Goal: Information Seeking & Learning: Learn about a topic

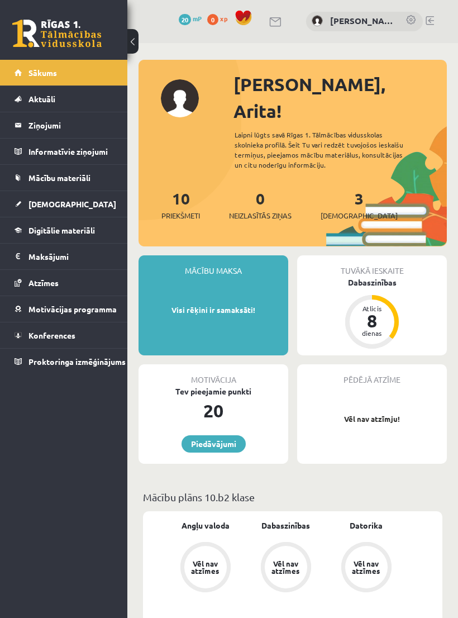
click at [68, 205] on link "[DEMOGRAPHIC_DATA]" at bounding box center [64, 204] width 99 height 26
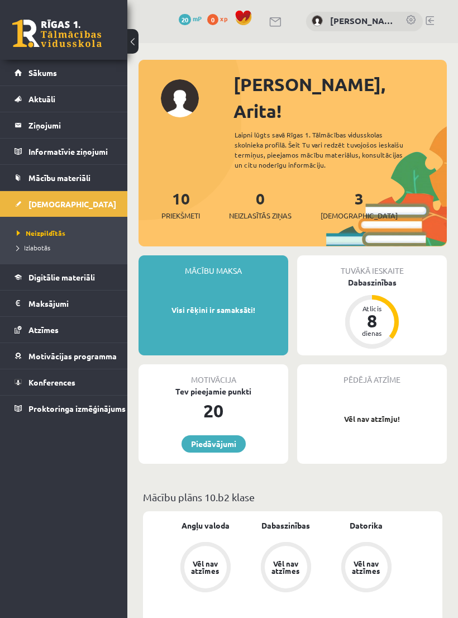
click at [91, 275] on span "Digitālie materiāli" at bounding box center [61, 277] width 66 height 10
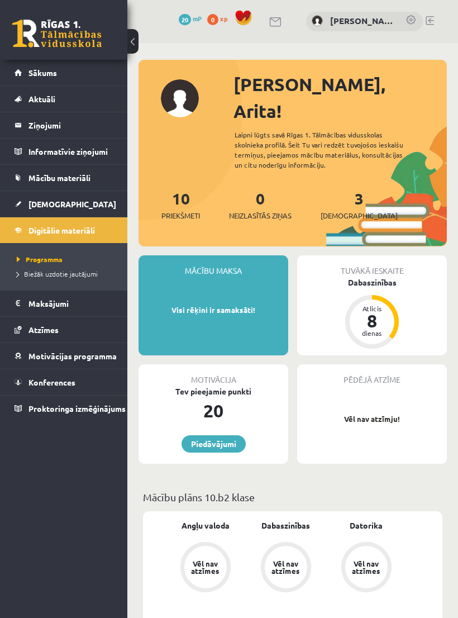
click at [344, 188] on link "3 Ieskaites" at bounding box center [359, 204] width 77 height 33
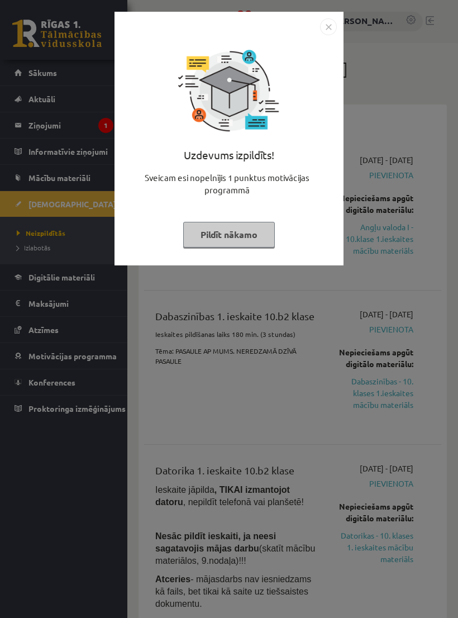
click at [330, 24] on img "Close" at bounding box center [328, 26] width 17 height 17
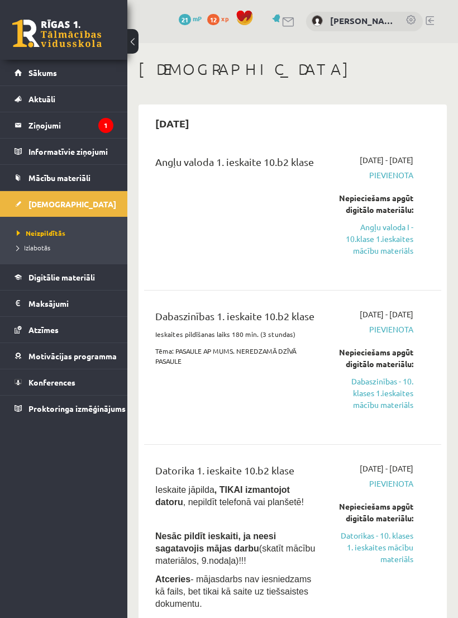
click at [391, 256] on link "Angļu valoda I - 10.klase 1.ieskaites mācību materiāls" at bounding box center [376, 238] width 75 height 35
click at [394, 256] on link "Angļu valoda I - 10.klase 1.ieskaites mācību materiāls" at bounding box center [376, 238] width 75 height 35
click at [375, 256] on link "Angļu valoda I - 10.klase 1.ieskaites mācību materiāls" at bounding box center [376, 238] width 75 height 35
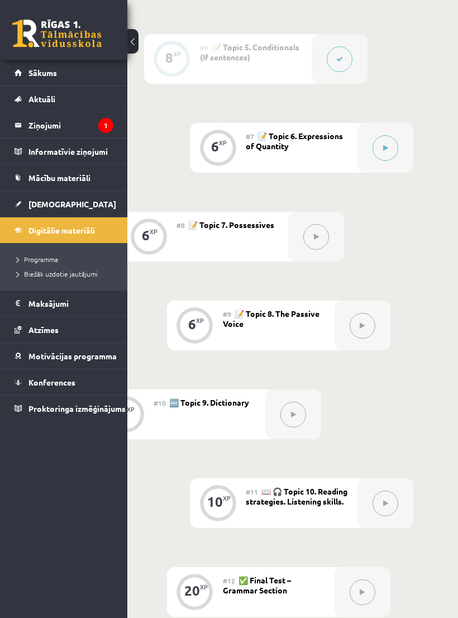
scroll to position [835, 76]
click at [387, 145] on icon at bounding box center [385, 148] width 5 height 7
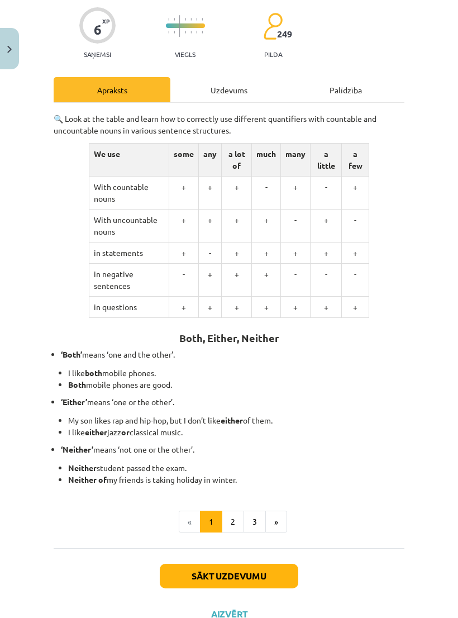
scroll to position [86, 0]
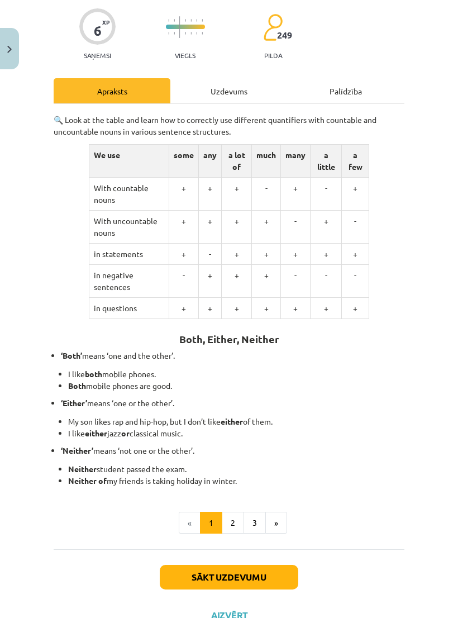
click at [236, 512] on button "2" at bounding box center [233, 523] width 22 height 22
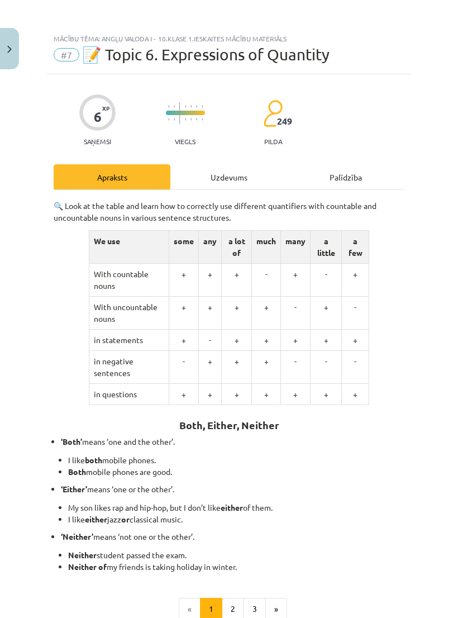
scroll to position [17, 0]
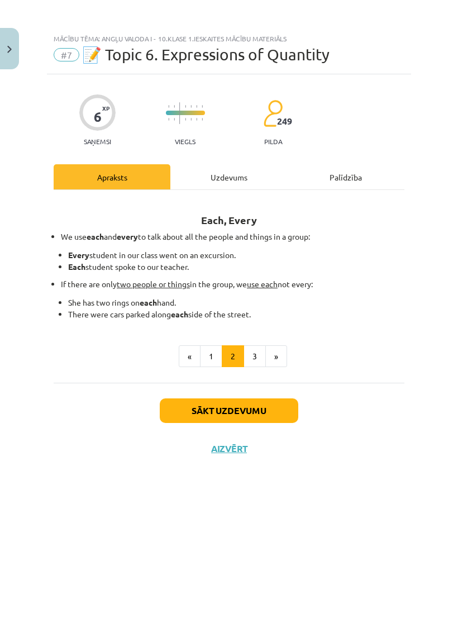
click at [253, 345] on button "3" at bounding box center [255, 356] width 22 height 22
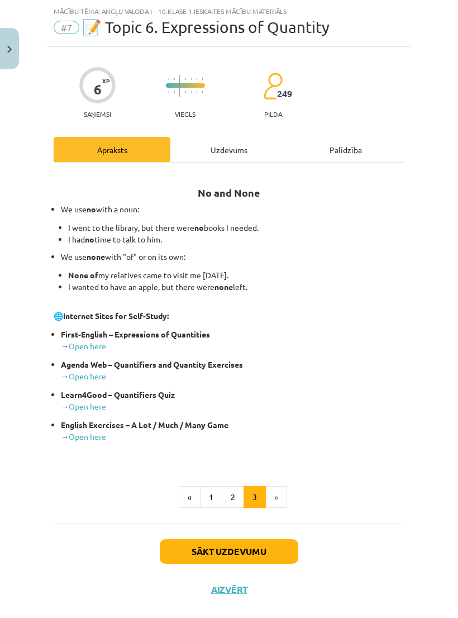
scroll to position [27, 0]
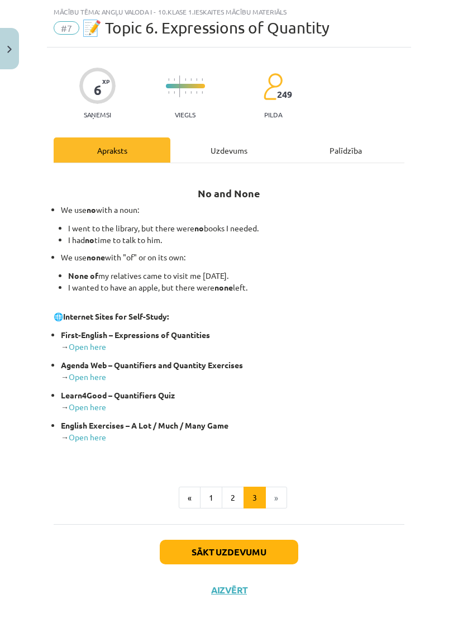
click at [275, 540] on button "Sākt uzdevumu" at bounding box center [229, 552] width 139 height 25
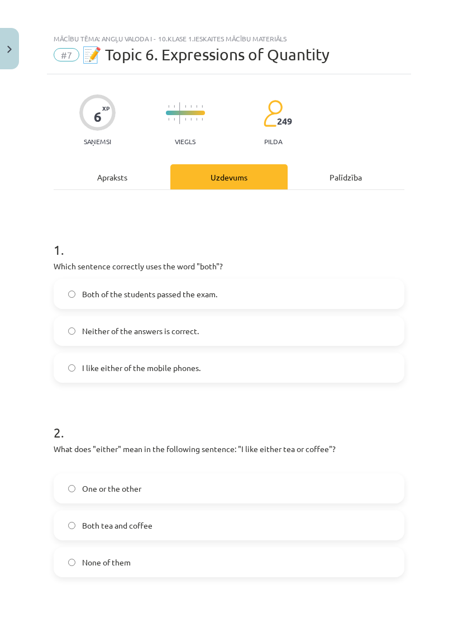
scroll to position [0, 0]
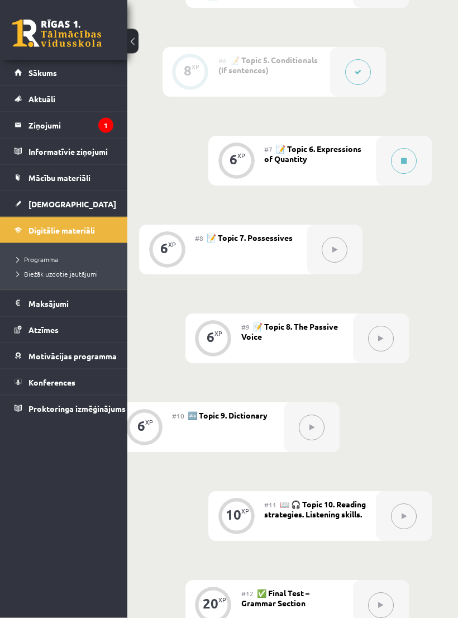
scroll to position [798, 56]
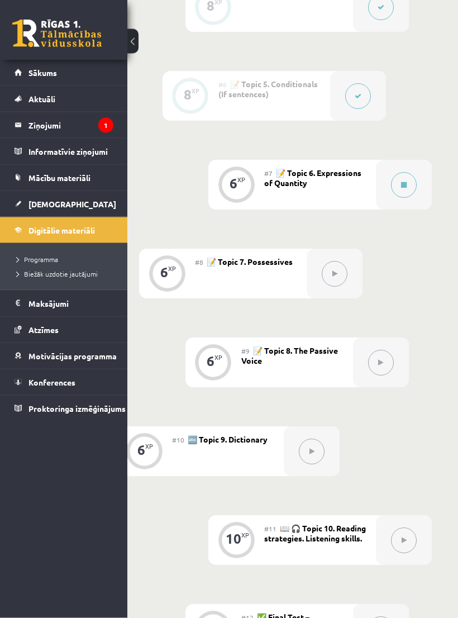
click at [401, 180] on button at bounding box center [404, 186] width 26 height 26
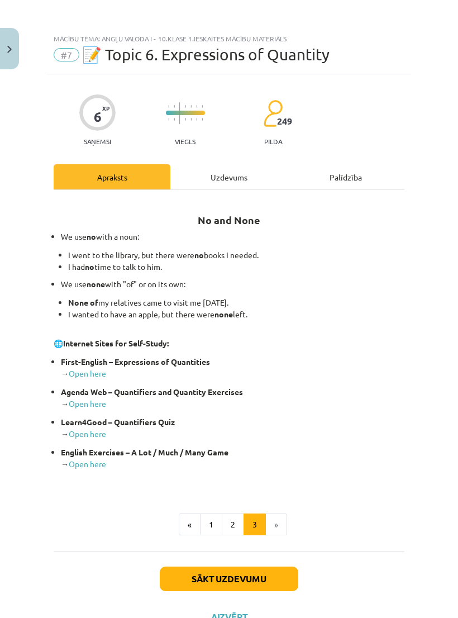
click at [215, 523] on button "1" at bounding box center [211, 524] width 22 height 22
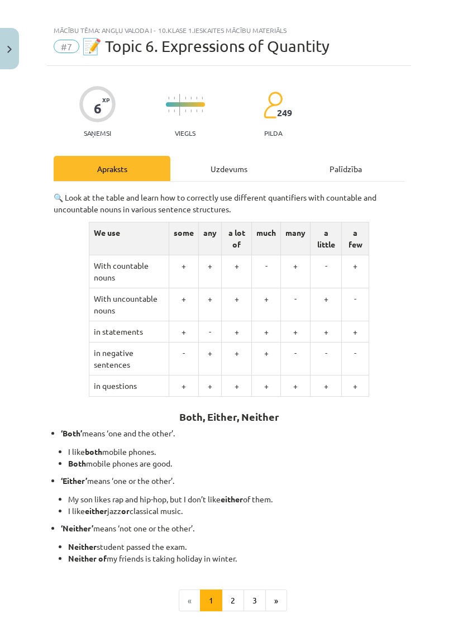
scroll to position [27, 0]
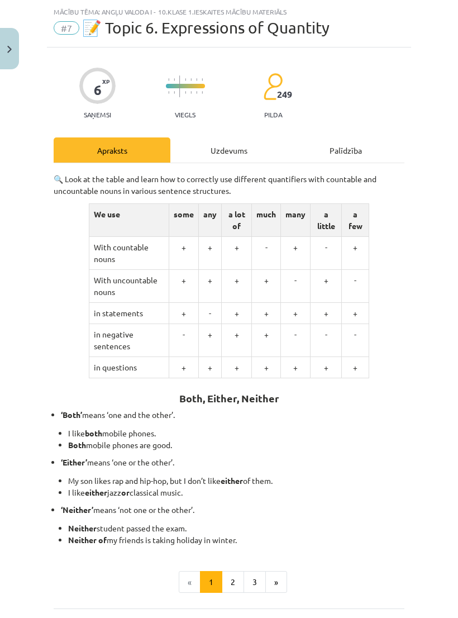
click at [236, 571] on button "2" at bounding box center [233, 582] width 22 height 22
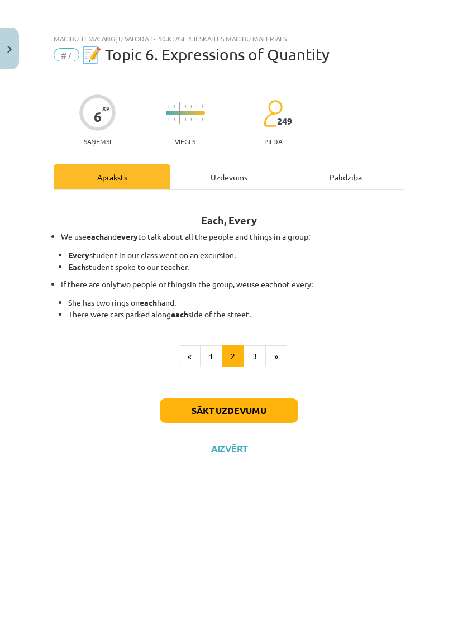
scroll to position [0, 0]
click at [260, 345] on button "3" at bounding box center [255, 356] width 22 height 22
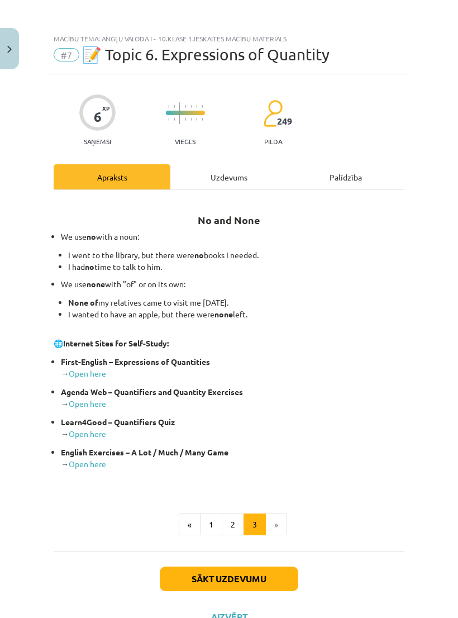
click at [268, 567] on button "Sākt uzdevumu" at bounding box center [229, 579] width 139 height 25
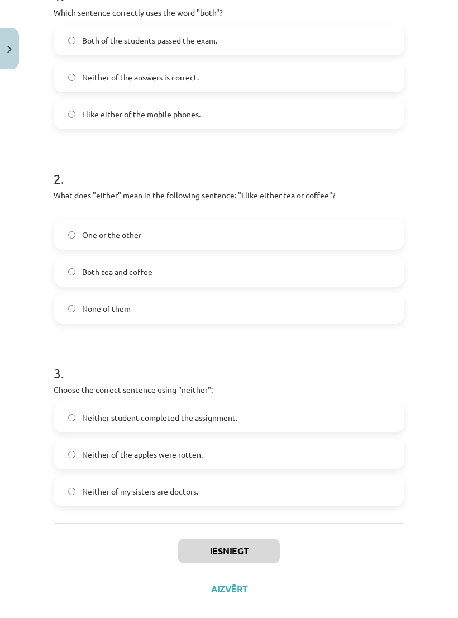
scroll to position [253, 0]
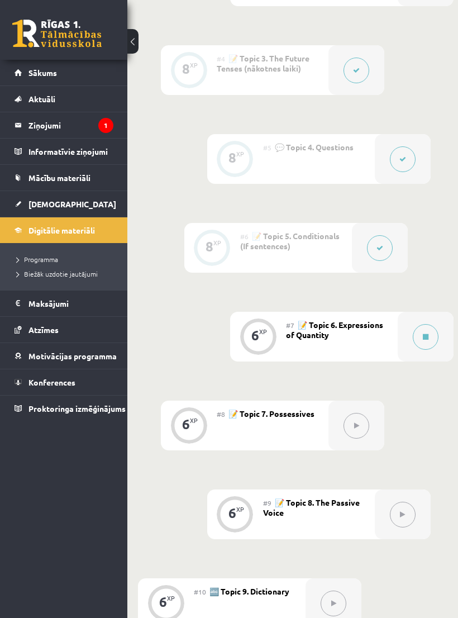
scroll to position [647, 76]
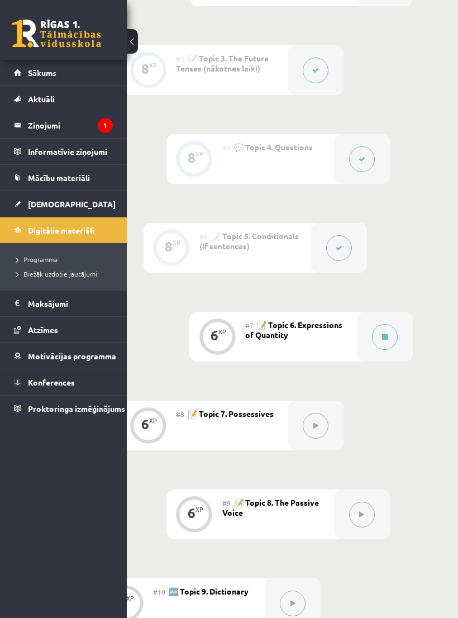
click at [319, 420] on button at bounding box center [316, 426] width 26 height 26
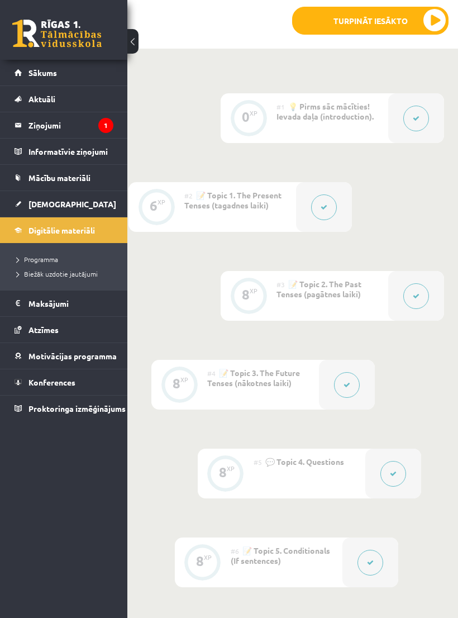
scroll to position [332, 44]
click at [87, 132] on legend "Ziņojumi 1" at bounding box center [70, 125] width 85 height 26
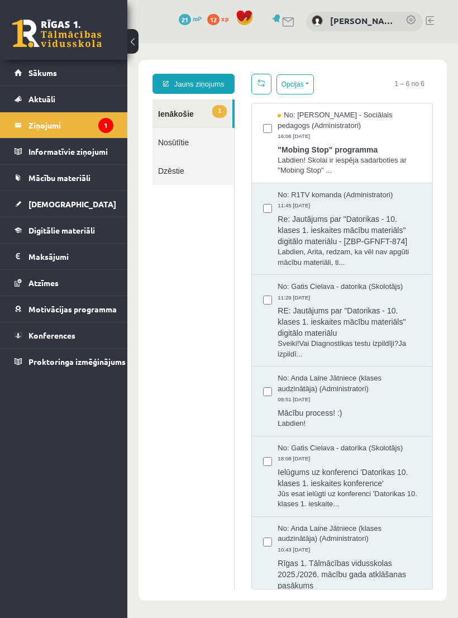
click at [377, 131] on div "No: Dagnija Gaubšteina - Sociālais pedagogs (Administratori) 16:06 08/09/2025" at bounding box center [350, 125] width 144 height 31
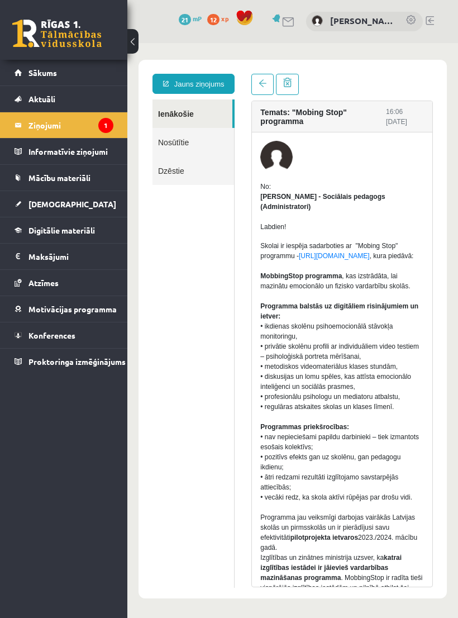
click at [71, 66] on link "Sākums" at bounding box center [64, 73] width 99 height 26
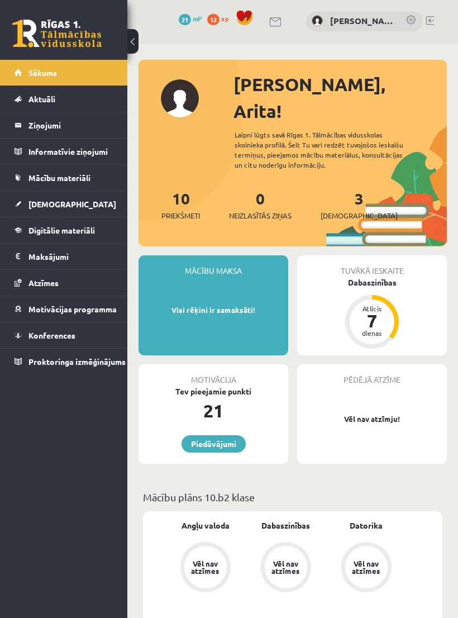
click at [46, 195] on link "[DEMOGRAPHIC_DATA]" at bounding box center [64, 204] width 99 height 26
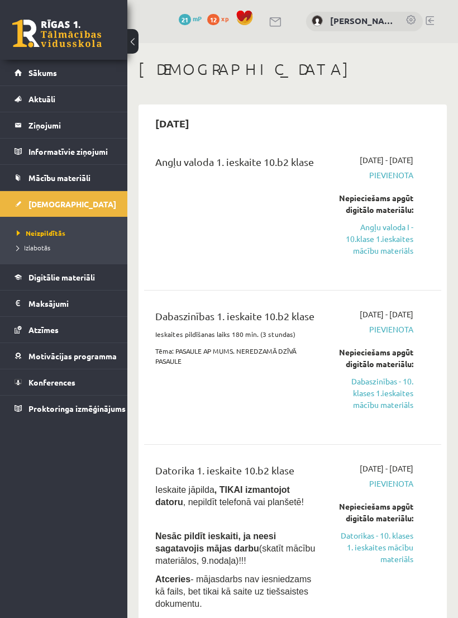
click at [388, 256] on link "Angļu valoda I - 10.klase 1.ieskaites mācību materiāls" at bounding box center [376, 238] width 75 height 35
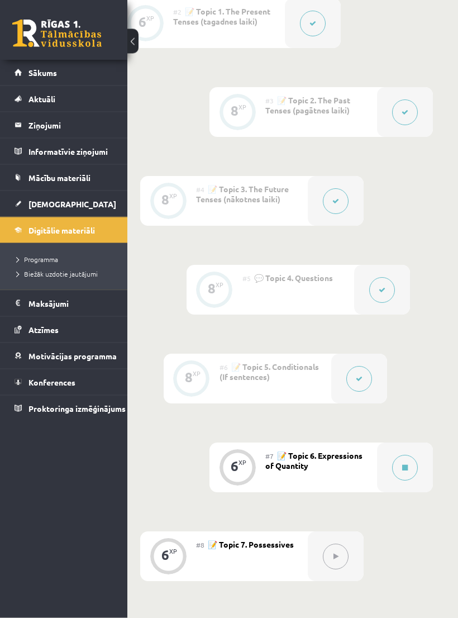
scroll to position [577, 55]
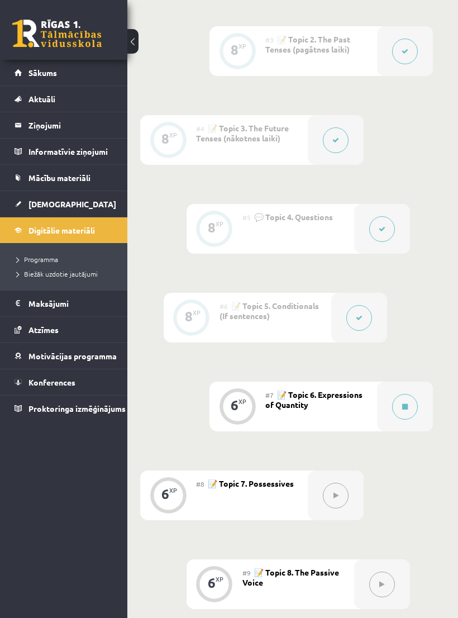
click at [406, 397] on button at bounding box center [405, 407] width 26 height 26
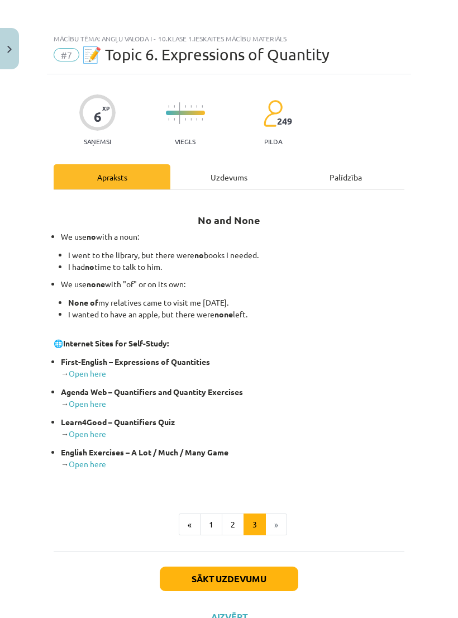
click at [195, 573] on button "Sākt uzdevumu" at bounding box center [229, 579] width 139 height 25
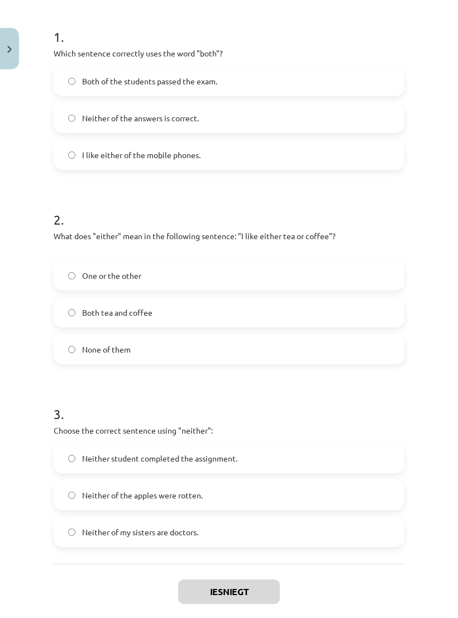
scroll to position [212, 0]
click at [7, 51] on button "Close" at bounding box center [9, 48] width 19 height 41
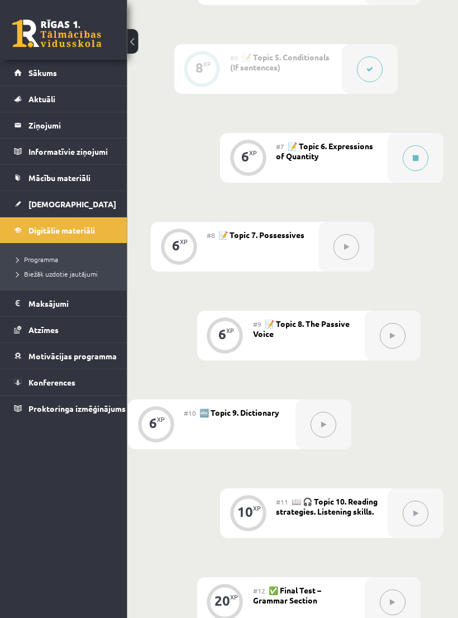
scroll to position [820, 44]
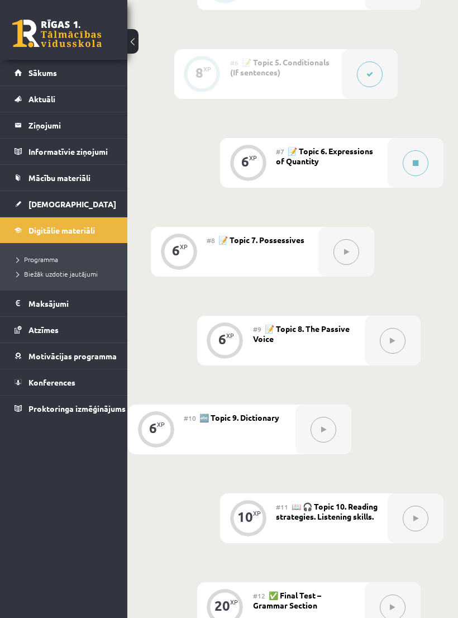
click at [54, 202] on span "[DEMOGRAPHIC_DATA]" at bounding box center [72, 204] width 88 height 10
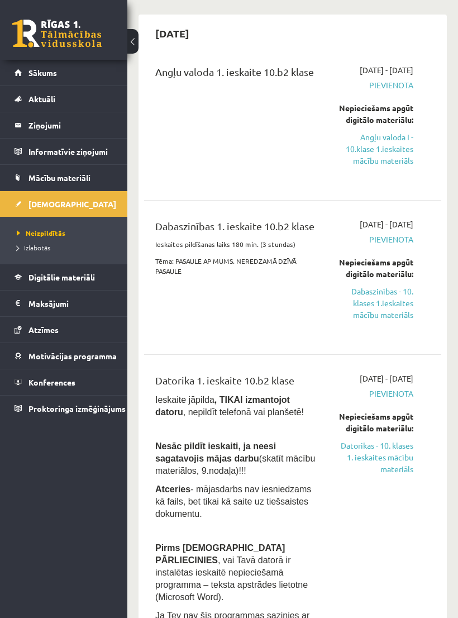
scroll to position [91, 0]
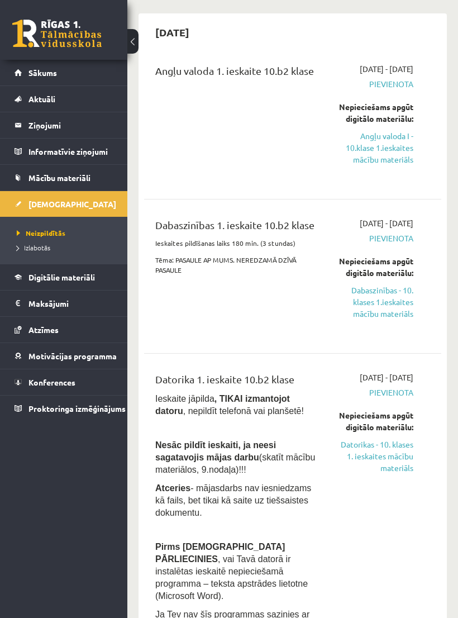
click at [391, 320] on link "Dabaszinības - 10. klases 1.ieskaites mācību materiāls" at bounding box center [376, 301] width 75 height 35
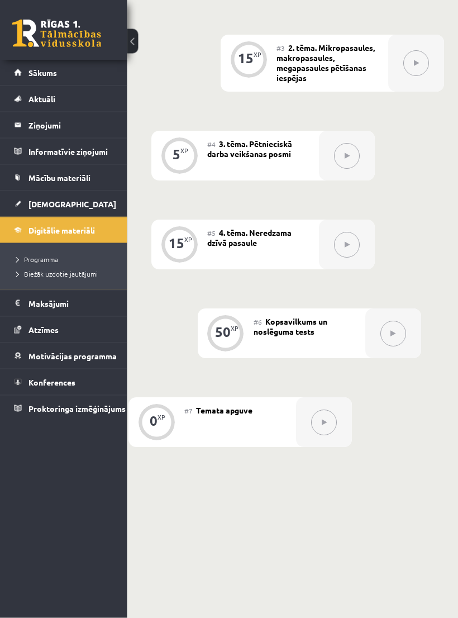
scroll to position [521, 43]
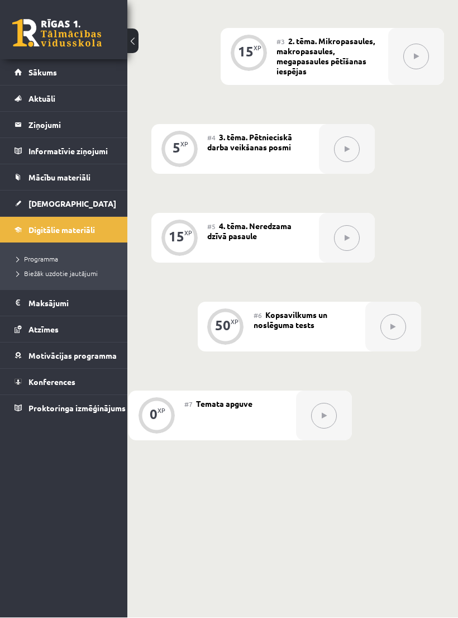
click at [74, 204] on link "[DEMOGRAPHIC_DATA]" at bounding box center [64, 204] width 99 height 26
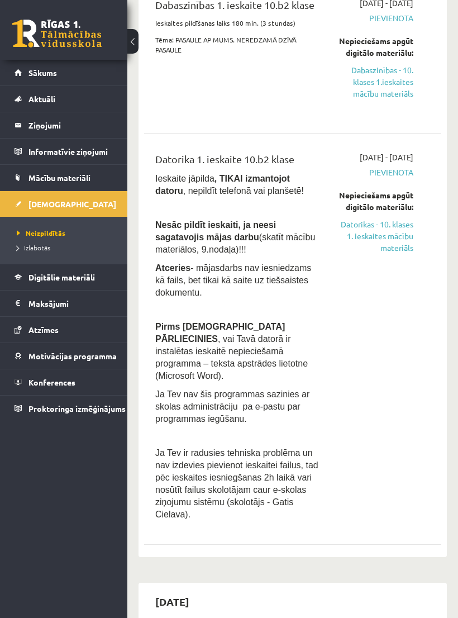
scroll to position [328, 0]
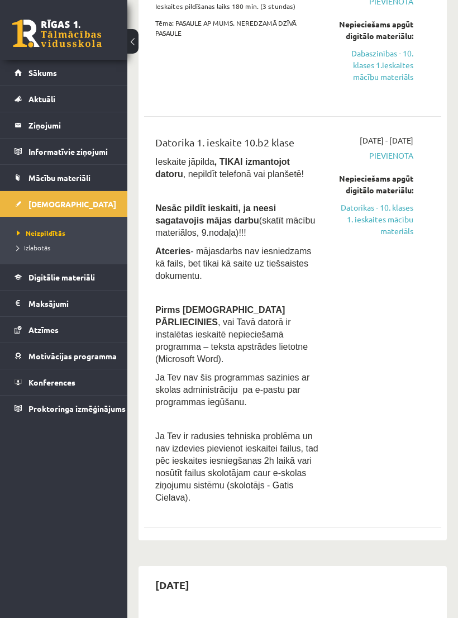
click at [390, 237] on link "Datorikas - 10. klases 1. ieskaites mācību materiāls" at bounding box center [376, 219] width 75 height 35
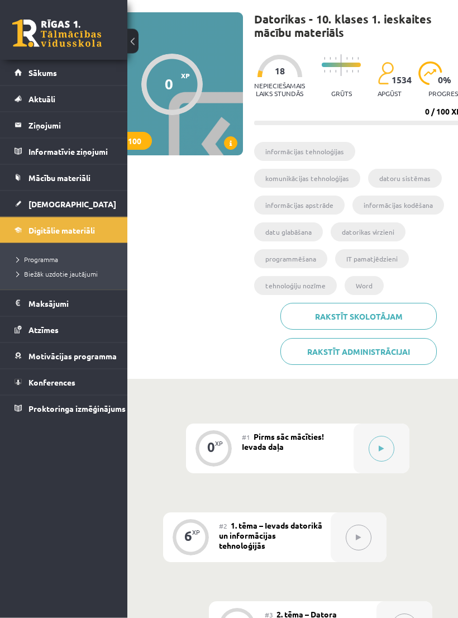
scroll to position [0, 55]
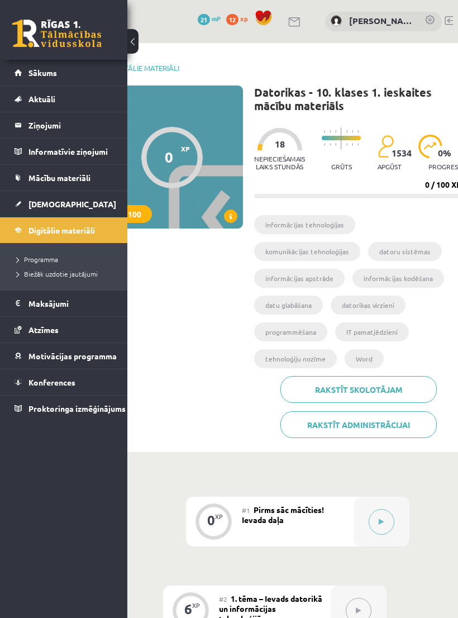
click at [52, 77] on link "Sākums" at bounding box center [64, 73] width 99 height 26
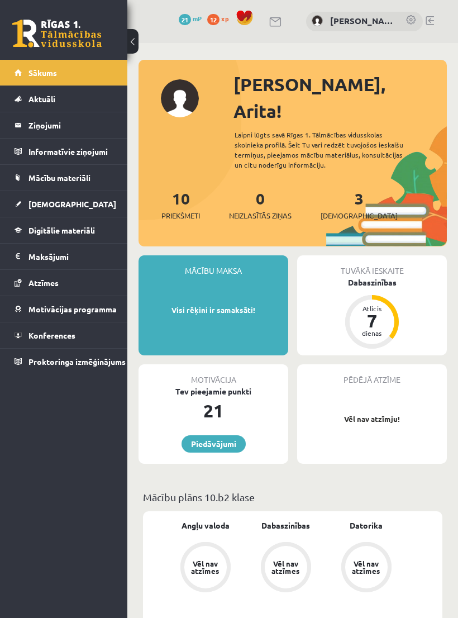
scroll to position [0, 55]
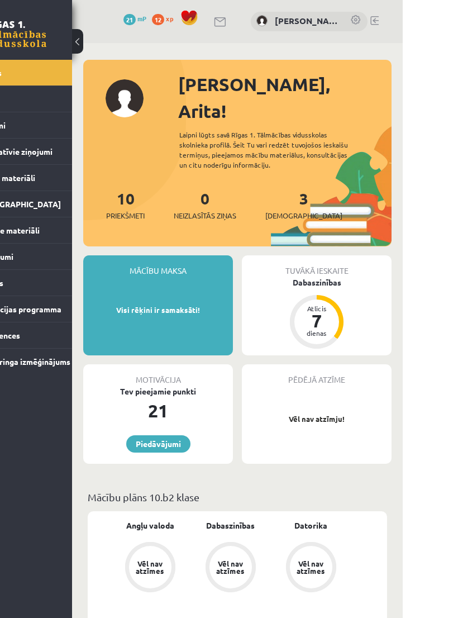
click at [426, 18] on link at bounding box center [430, 20] width 8 height 9
